Goal: Task Accomplishment & Management: Complete application form

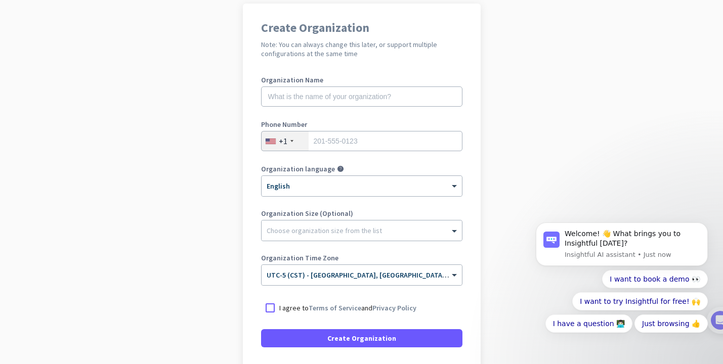
scroll to position [80, 0]
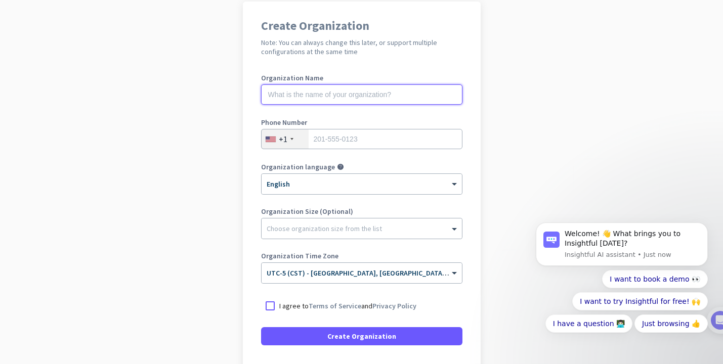
click at [358, 94] on input "text" at bounding box center [361, 95] width 201 height 20
type input "Mercor"
click at [351, 139] on input "tel" at bounding box center [361, 139] width 201 height 20
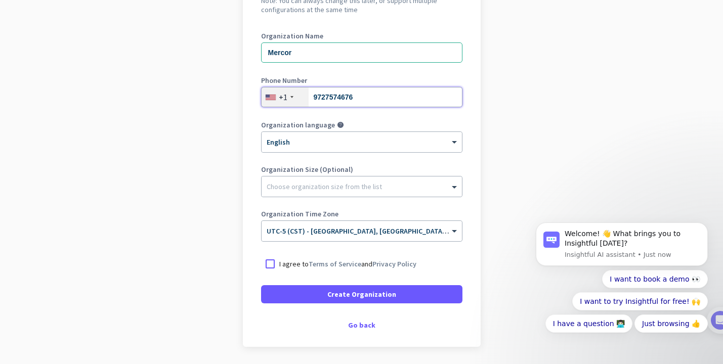
scroll to position [143, 0]
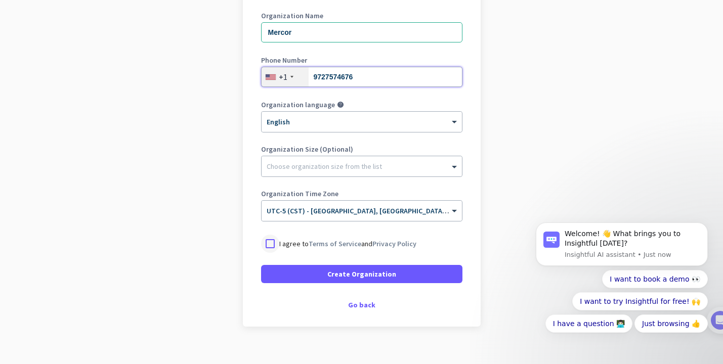
type input "9727574676"
click at [271, 241] on div at bounding box center [270, 244] width 18 height 18
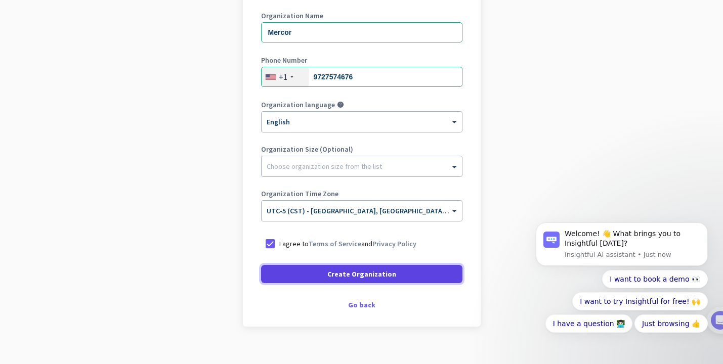
click at [314, 270] on span at bounding box center [361, 274] width 201 height 24
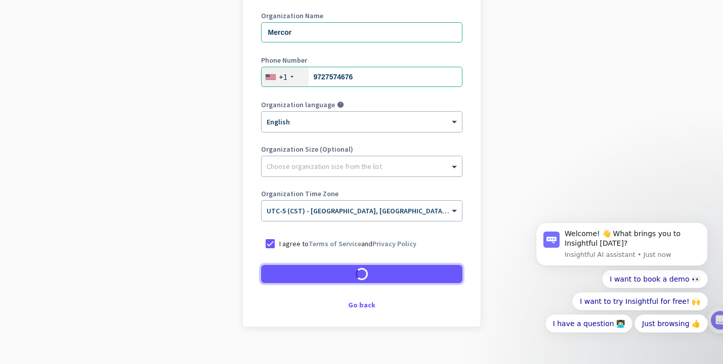
scroll to position [125, 0]
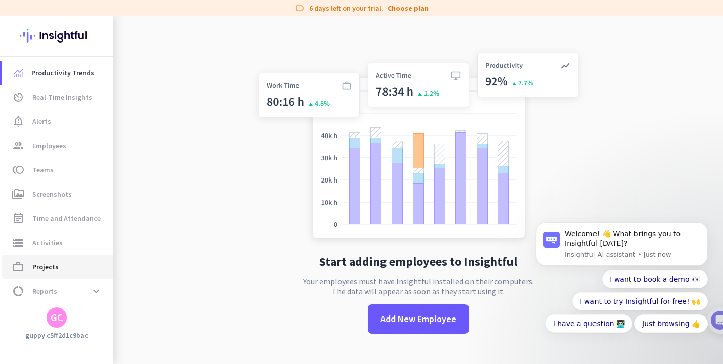
click at [40, 268] on span "Projects" at bounding box center [45, 267] width 26 height 12
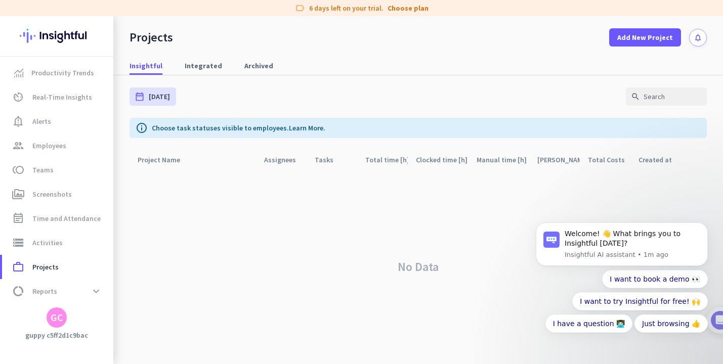
click at [51, 36] on img at bounding box center [57, 35] width 74 height 39
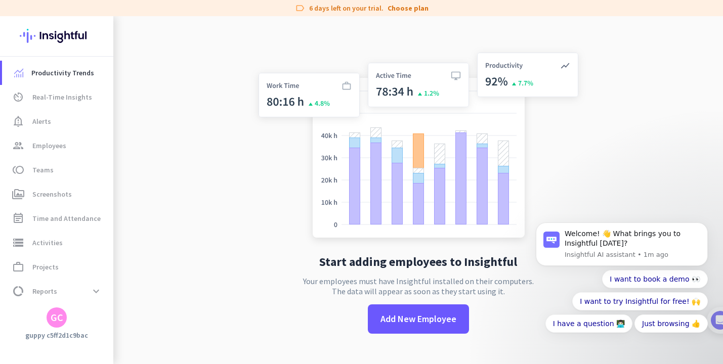
click at [51, 37] on img at bounding box center [57, 35] width 74 height 39
click at [72, 40] on img at bounding box center [57, 35] width 74 height 39
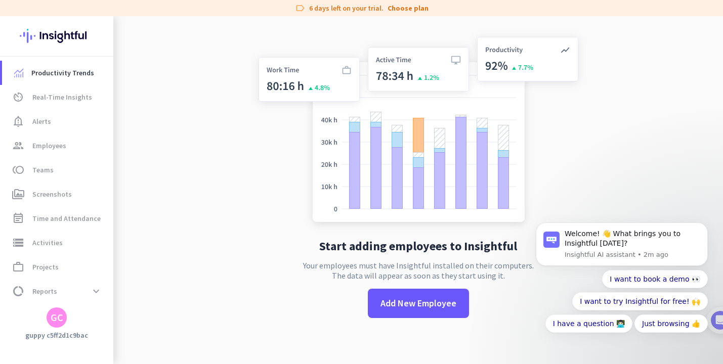
scroll to position [16, 0]
click at [94, 295] on span at bounding box center [96, 291] width 18 height 18
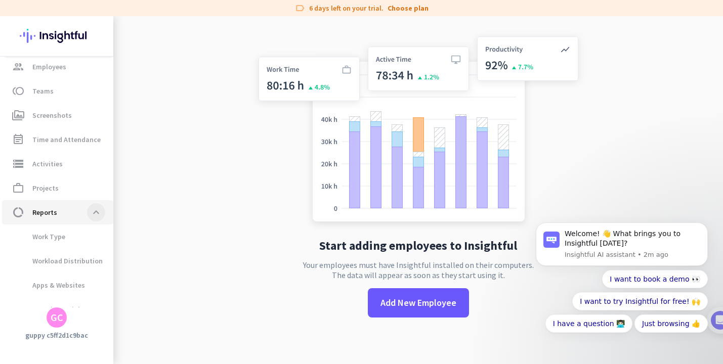
scroll to position [93, 0]
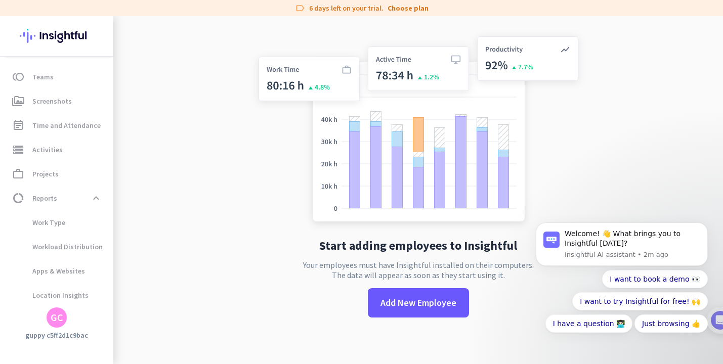
click at [58, 319] on div "GC" at bounding box center [57, 318] width 13 height 10
click at [181, 290] on div at bounding box center [361, 182] width 723 height 364
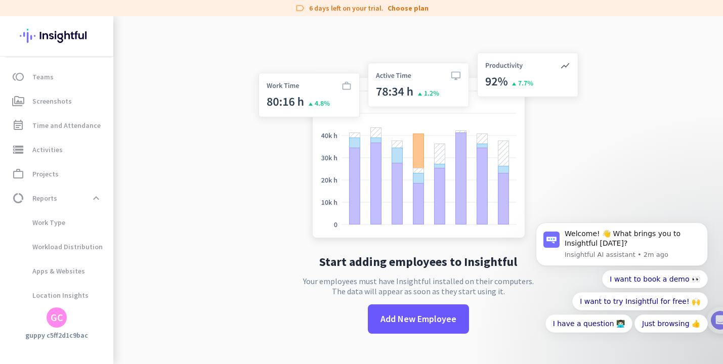
click at [48, 37] on img at bounding box center [57, 35] width 74 height 39
click at [43, 77] on span "Teams" at bounding box center [42, 77] width 21 height 12
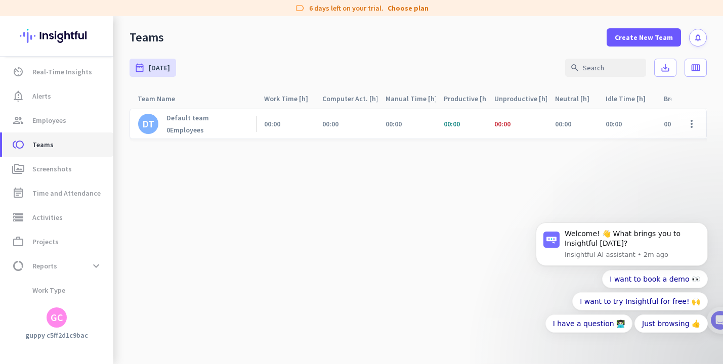
scroll to position [24, 0]
click at [51, 43] on img at bounding box center [57, 35] width 74 height 39
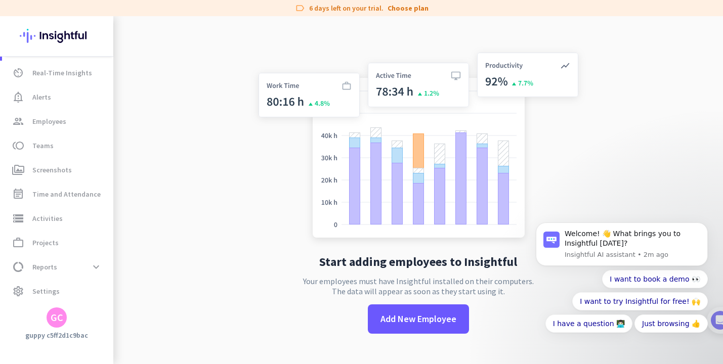
scroll to position [16, 0]
